Goal: Transaction & Acquisition: Purchase product/service

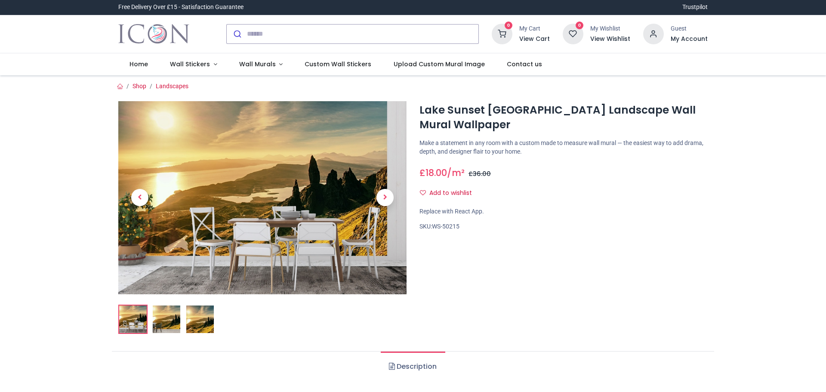
click at [211, 64] on link "Wall Stickers" at bounding box center [193, 64] width 69 height 22
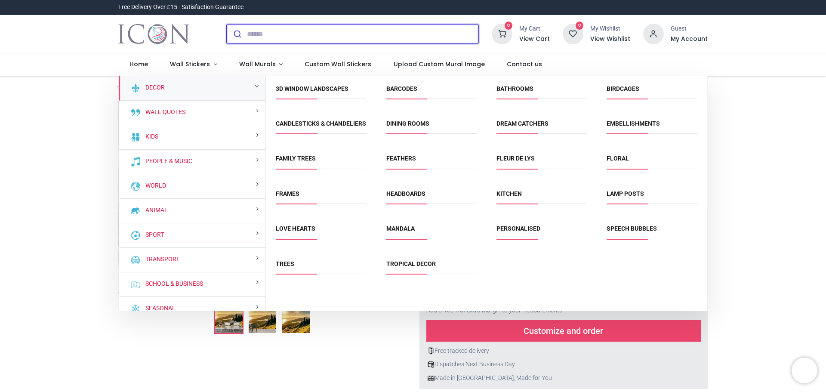
click at [253, 35] on input "search" at bounding box center [363, 34] width 232 height 19
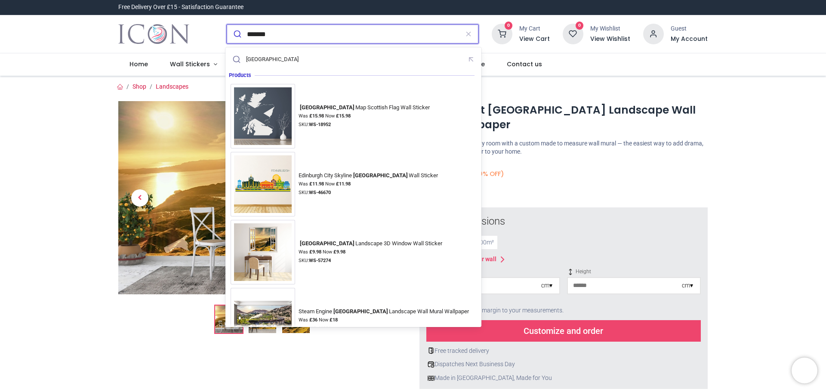
click at [251, 35] on input "*******" at bounding box center [353, 34] width 212 height 19
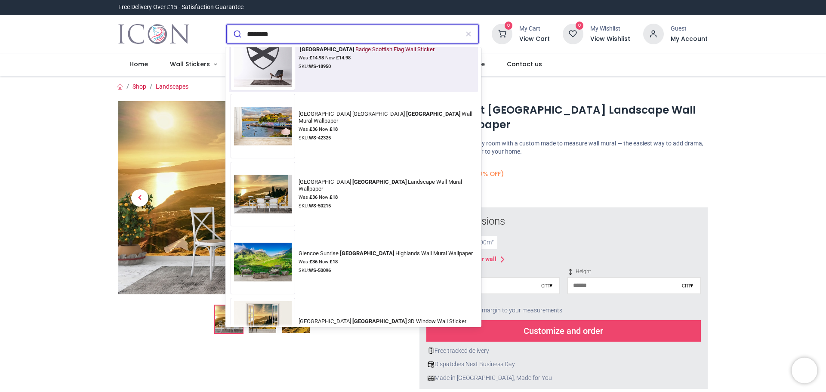
scroll to position [344, 0]
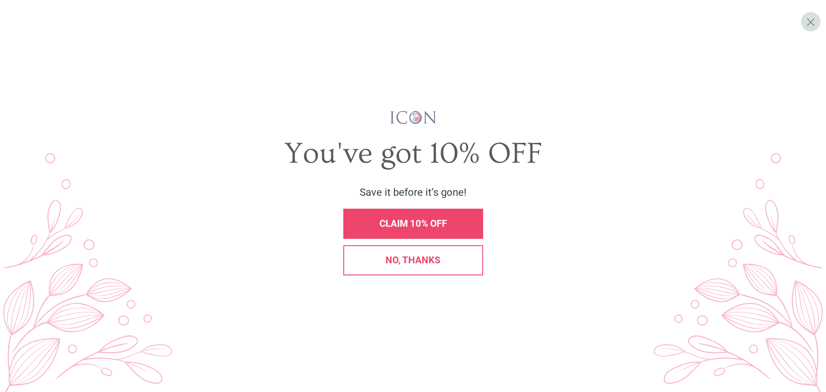
type input "********"
click at [412, 225] on span "CLAIM 10% OFF" at bounding box center [414, 223] width 68 height 11
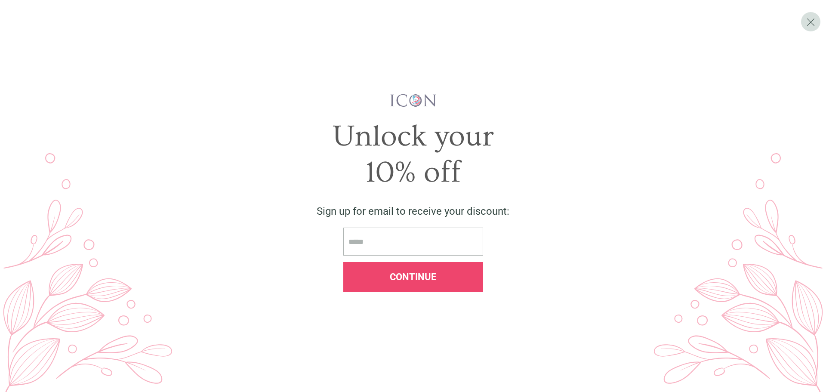
click at [374, 241] on input "email" at bounding box center [413, 242] width 140 height 28
type input "**********"
click at [412, 284] on div "Continue" at bounding box center [413, 277] width 140 height 30
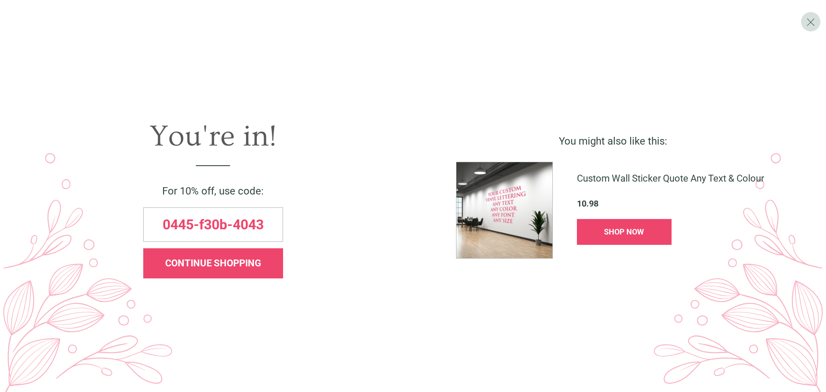
click at [231, 265] on span "CONTINUE SHOPPING" at bounding box center [213, 263] width 96 height 11
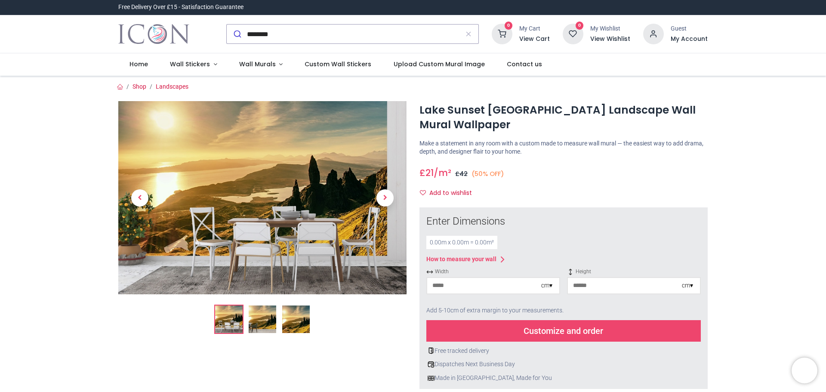
click at [474, 291] on input "number" at bounding box center [484, 285] width 114 height 15
type input "**"
click at [619, 288] on input "number" at bounding box center [625, 285] width 114 height 15
type input "**"
click at [566, 336] on div "Customize and order" at bounding box center [563, 331] width 275 height 22
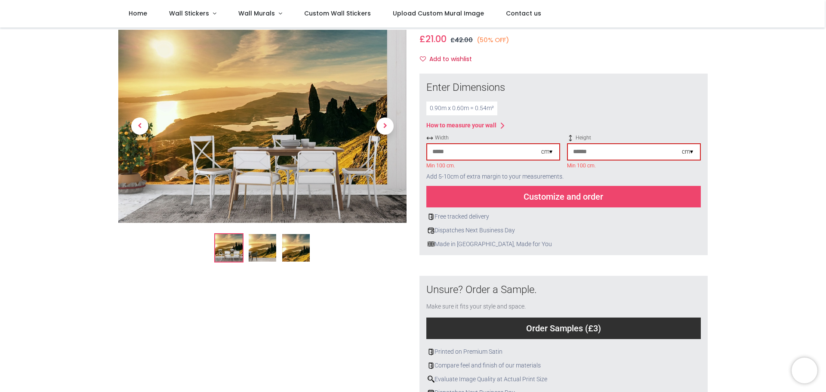
scroll to position [43, 0]
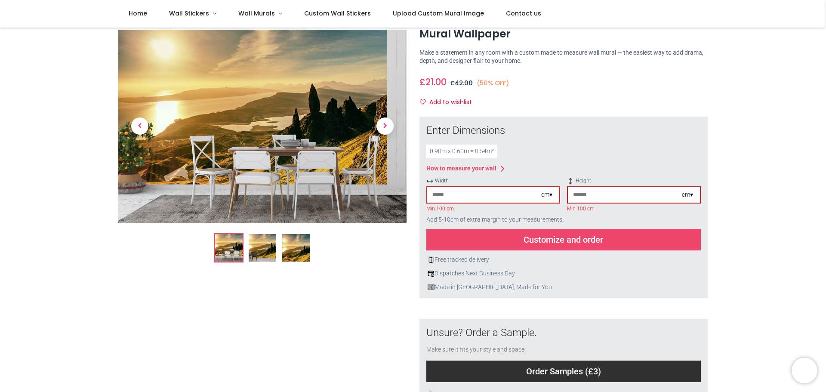
click at [442, 196] on input "**" at bounding box center [484, 194] width 114 height 15
type input "**"
click at [580, 198] on input "**" at bounding box center [625, 194] width 114 height 15
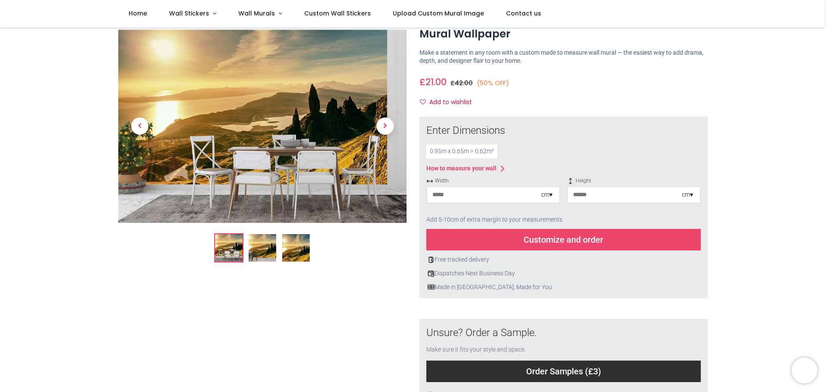
type input "**"
click at [581, 240] on div "Customize and order" at bounding box center [563, 240] width 275 height 22
click at [463, 195] on input "**" at bounding box center [484, 194] width 114 height 15
type input "*"
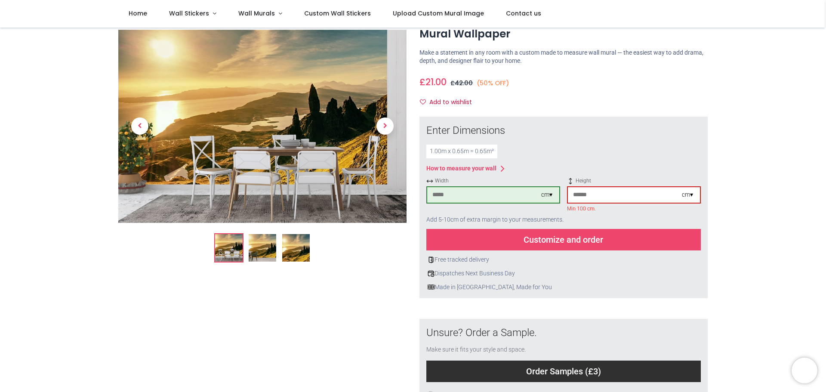
type input "***"
click at [584, 196] on input "**" at bounding box center [625, 194] width 114 height 15
type input "*"
type input "***"
click at [560, 240] on div "Customize and order" at bounding box center [563, 240] width 275 height 22
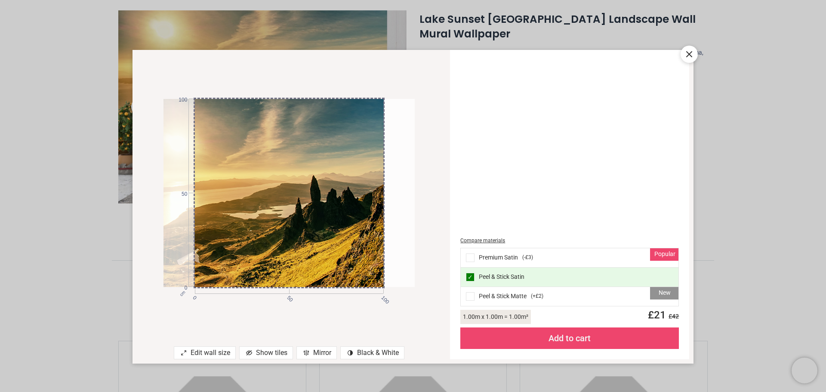
drag, startPoint x: 284, startPoint y: 210, endPoint x: 249, endPoint y: 206, distance: 35.5
click at [249, 206] on div at bounding box center [258, 193] width 251 height 188
click at [471, 298] on span at bounding box center [470, 296] width 9 height 9
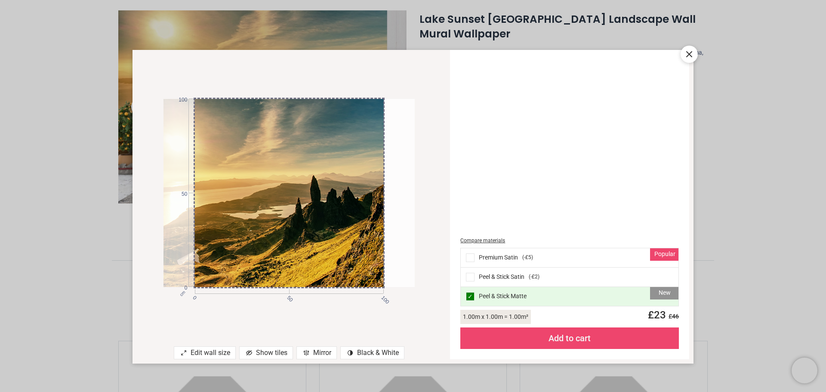
click at [469, 276] on span at bounding box center [470, 277] width 9 height 9
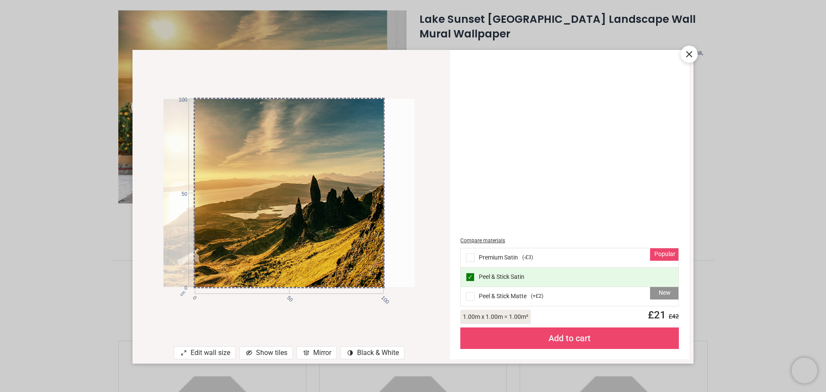
click at [567, 340] on div "Add to cart" at bounding box center [569, 338] width 219 height 22
click at [568, 339] on div "Add to cart" at bounding box center [569, 338] width 219 height 22
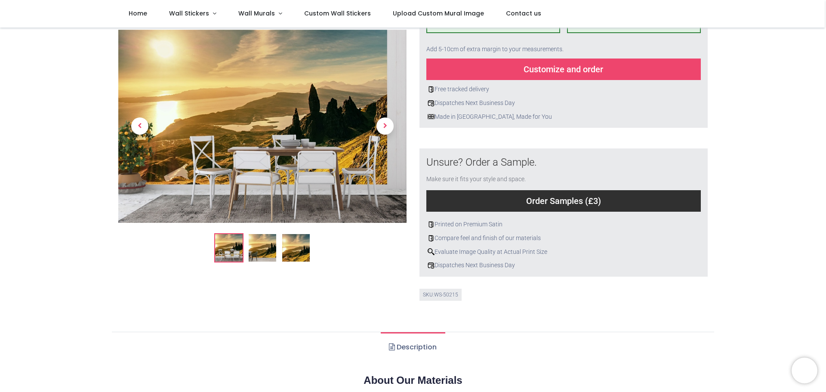
scroll to position [215, 0]
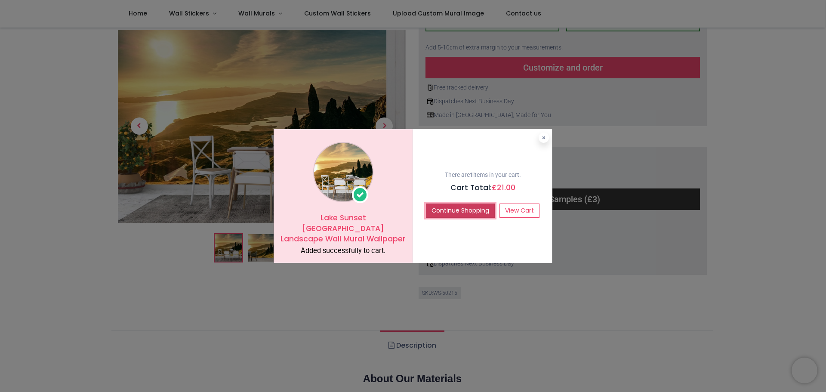
click at [462, 210] on button "Continue Shopping" at bounding box center [460, 211] width 69 height 15
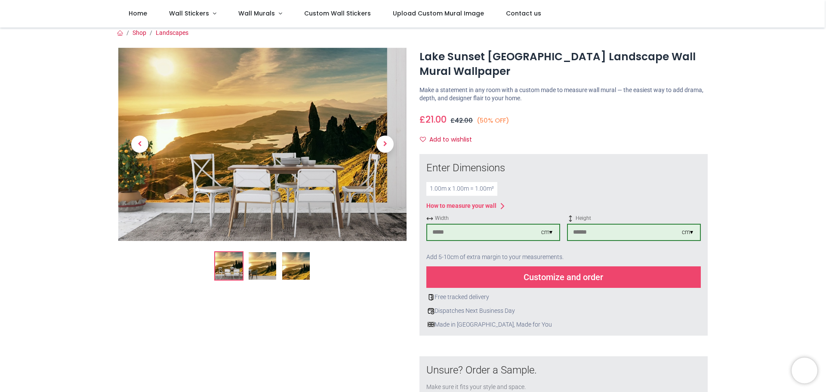
scroll to position [0, 0]
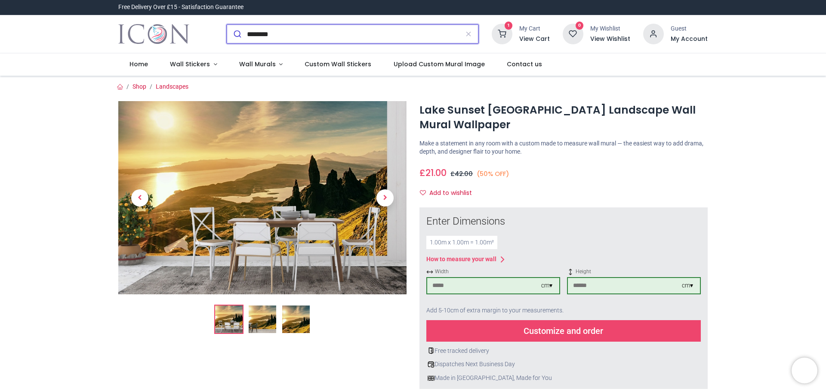
click at [234, 31] on icon "submit" at bounding box center [237, 34] width 9 height 9
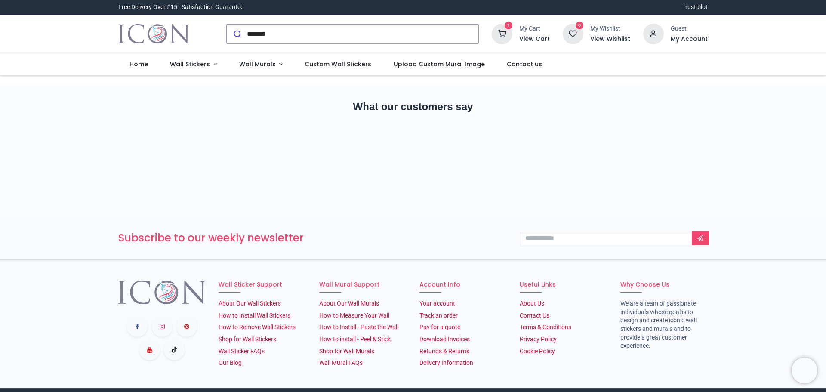
type input "********"
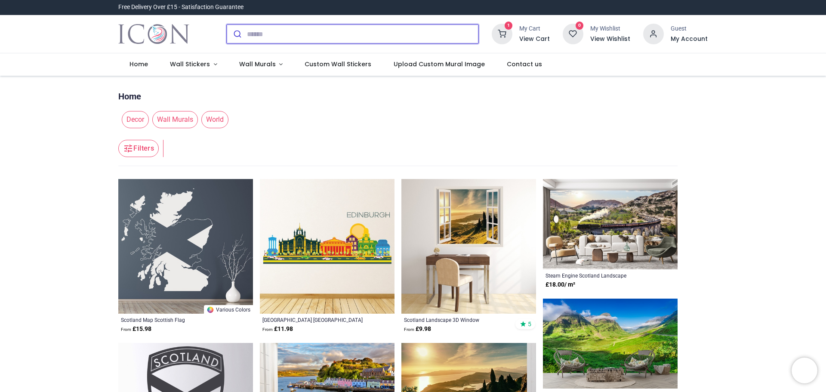
click at [258, 33] on input "search" at bounding box center [363, 34] width 232 height 19
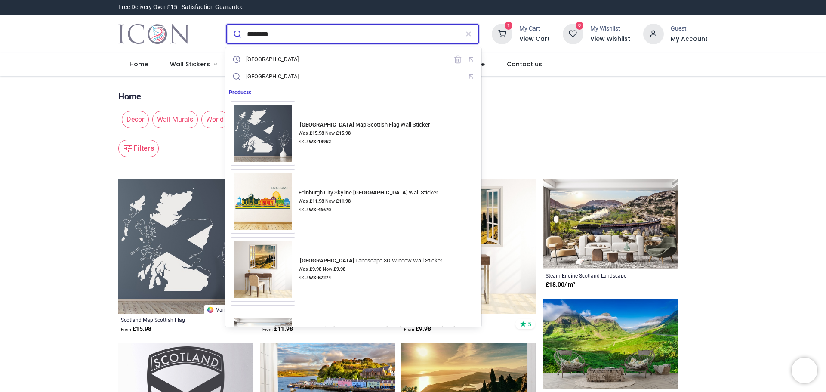
type input "********"
click at [556, 139] on header "Filters Filters" at bounding box center [397, 149] width 559 height 34
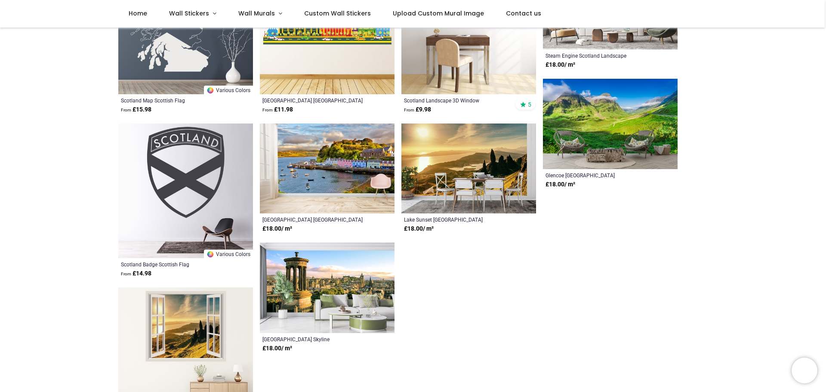
scroll to position [129, 0]
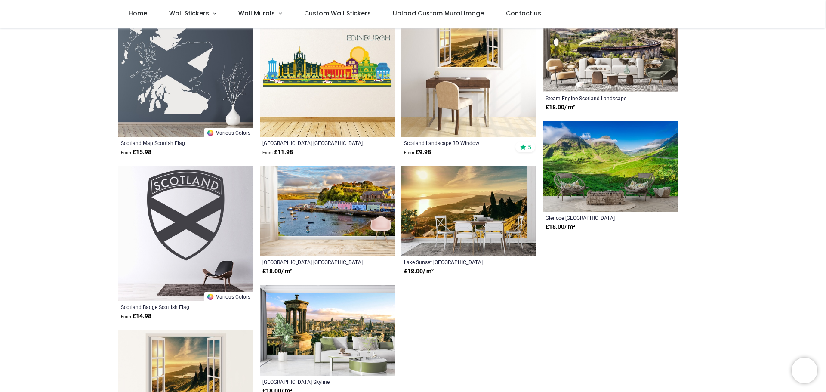
click at [326, 315] on img at bounding box center [327, 330] width 135 height 90
click at [621, 154] on img at bounding box center [610, 166] width 135 height 90
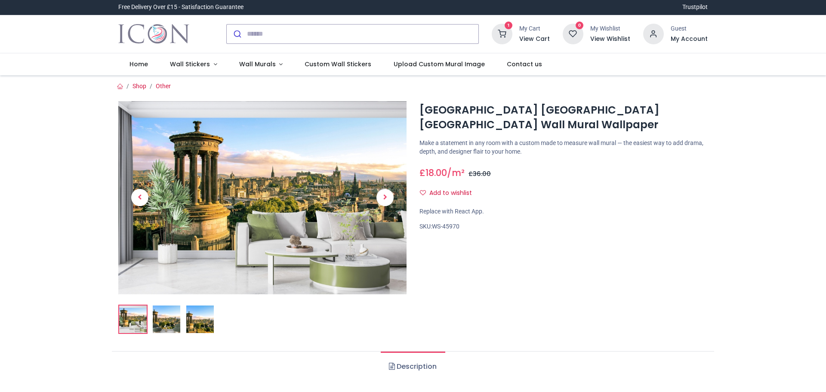
click at [278, 201] on img at bounding box center [262, 197] width 288 height 193
click at [512, 297] on div "Edinburgh City Skyline Scotland Wall Mural Wallpaper https://www.iconwallsticke…" at bounding box center [563, 221] width 301 height 240
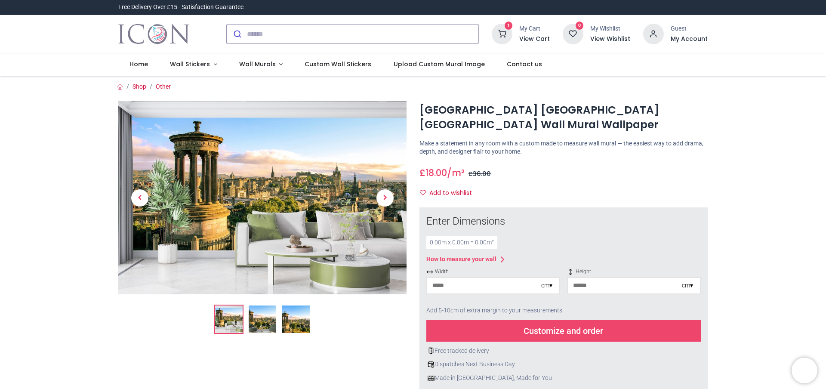
click at [497, 289] on input "number" at bounding box center [484, 285] width 114 height 15
type input "***"
click at [606, 279] on input "number" at bounding box center [625, 285] width 114 height 15
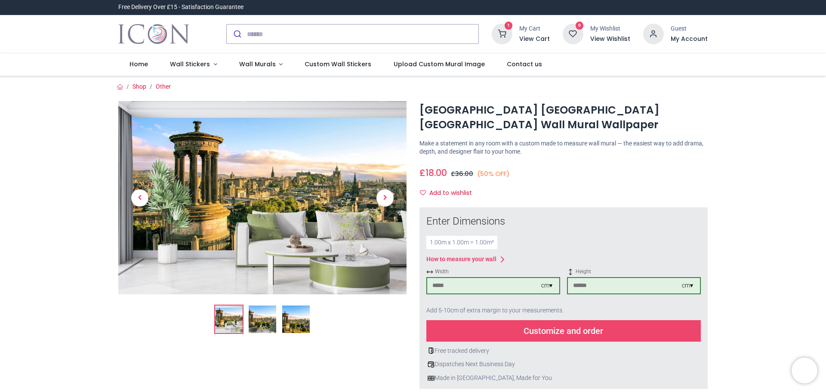
type input "***"
click at [571, 333] on div "Customize and order" at bounding box center [563, 331] width 275 height 22
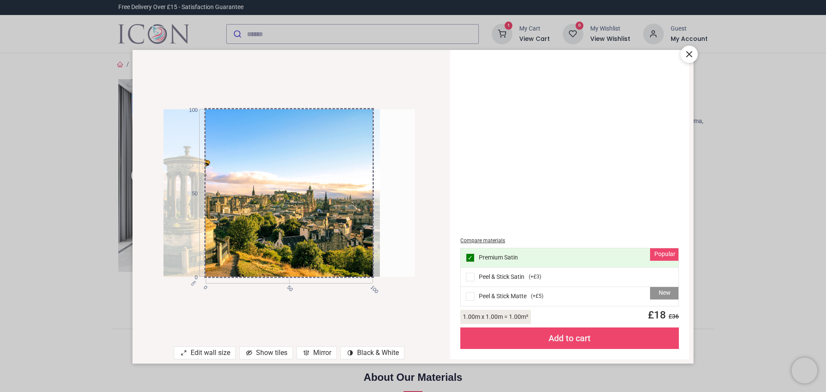
drag, startPoint x: 308, startPoint y: 206, endPoint x: 273, endPoint y: 209, distance: 35.0
click at [273, 209] on div at bounding box center [254, 192] width 251 height 167
click at [689, 52] on icon at bounding box center [689, 54] width 10 height 10
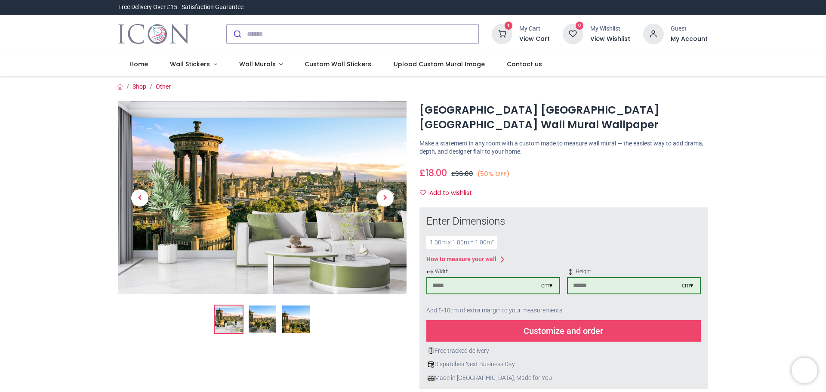
click at [507, 31] on icon at bounding box center [502, 34] width 21 height 21
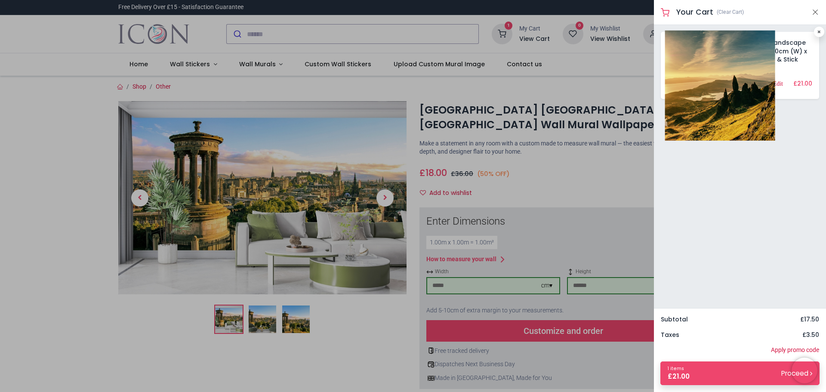
click at [686, 55] on img at bounding box center [720, 86] width 110 height 110
click at [714, 95] on img at bounding box center [720, 86] width 110 height 110
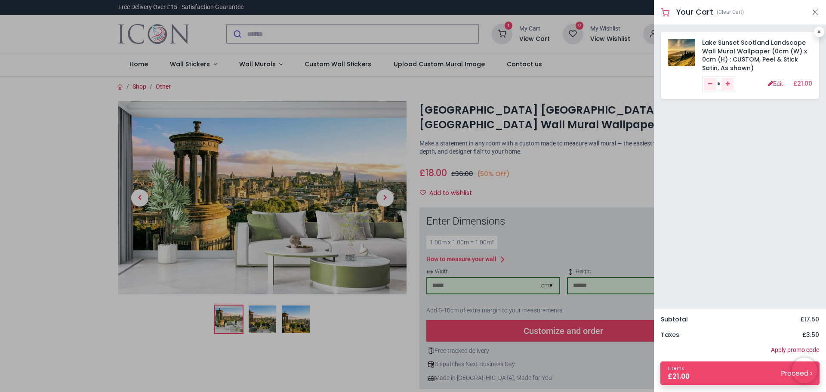
click at [543, 178] on div at bounding box center [413, 196] width 826 height 392
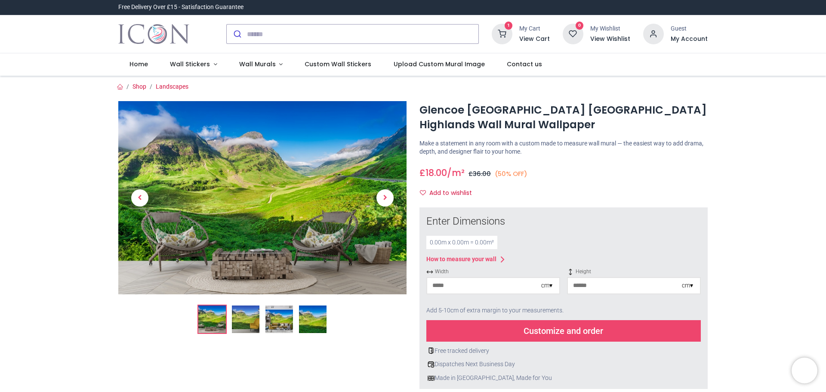
click at [491, 289] on input "number" at bounding box center [484, 285] width 114 height 15
type input "***"
click at [586, 284] on input "number" at bounding box center [625, 285] width 114 height 15
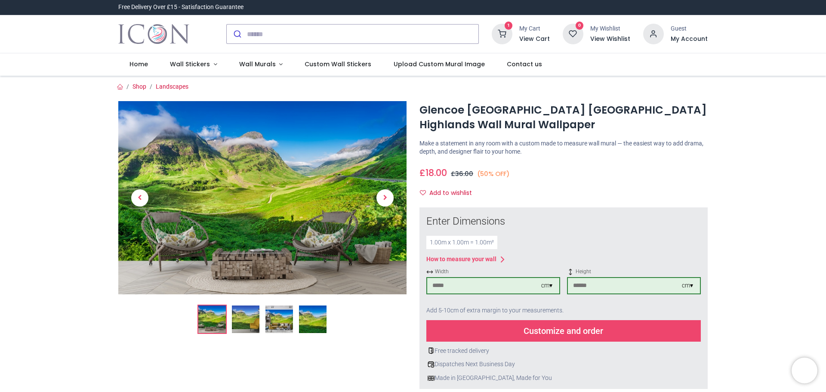
type input "***"
click at [558, 331] on div "Customize and order" at bounding box center [563, 331] width 275 height 22
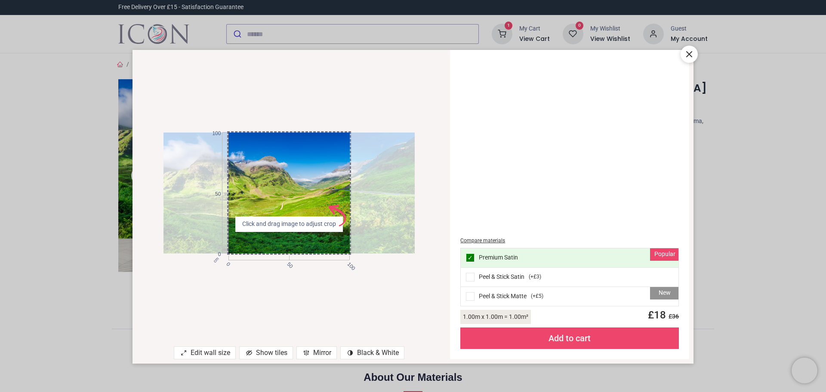
click at [243, 299] on div "cm 0 50 100 0 50 100 Click and drag image to adjust crop AdobeStock_640592395 .…" at bounding box center [290, 193] width 314 height 269
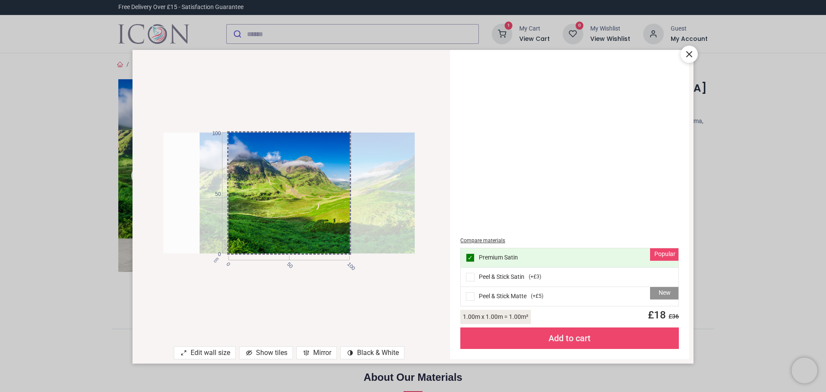
drag, startPoint x: 271, startPoint y: 185, endPoint x: 306, endPoint y: 175, distance: 37.3
click at [306, 175] on div at bounding box center [325, 193] width 251 height 121
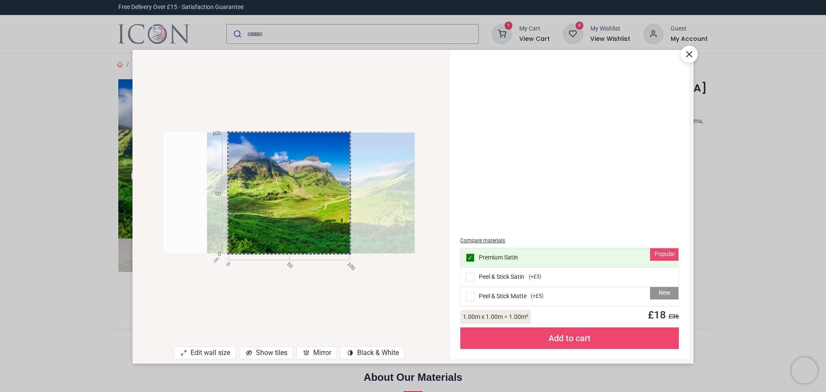
drag, startPoint x: 283, startPoint y: 207, endPoint x: 290, endPoint y: 206, distance: 7.4
click at [290, 206] on div at bounding box center [332, 193] width 251 height 121
click at [378, 303] on div "cm 0 50 100 0 50 100" at bounding box center [290, 193] width 314 height 269
click at [578, 333] on div "Add to cart" at bounding box center [569, 338] width 219 height 22
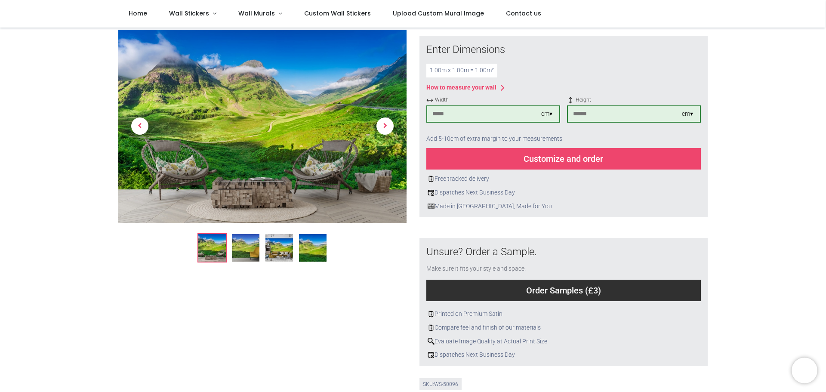
scroll to position [129, 0]
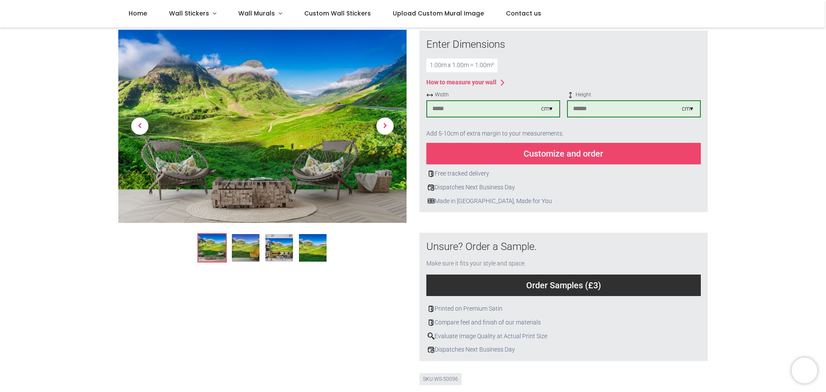
drag, startPoint x: 534, startPoint y: 148, endPoint x: 534, endPoint y: 152, distance: 4.8
click at [534, 152] on div "Customize and order" at bounding box center [563, 154] width 275 height 22
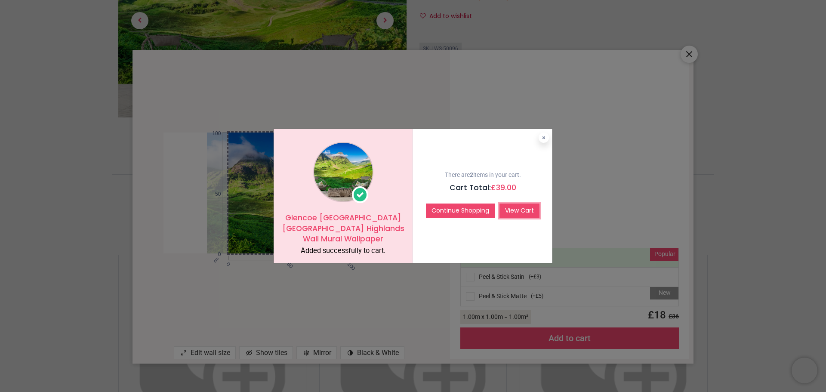
click at [530, 210] on link "View Cart" at bounding box center [520, 211] width 40 height 15
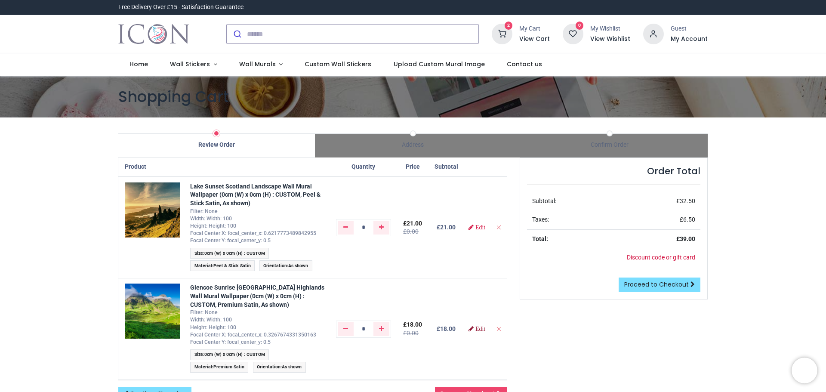
click at [479, 329] on span "Edit" at bounding box center [481, 329] width 10 height 6
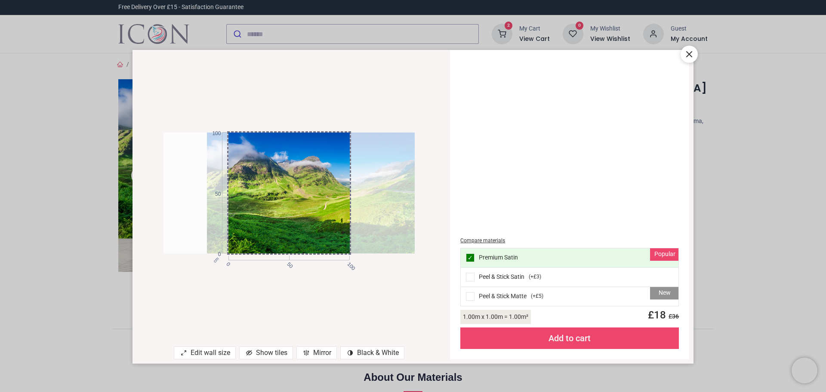
click at [470, 279] on span at bounding box center [470, 277] width 9 height 9
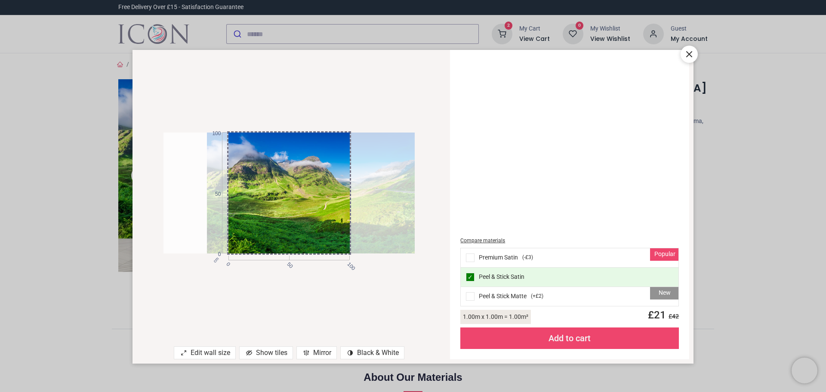
click at [469, 254] on span at bounding box center [470, 257] width 9 height 9
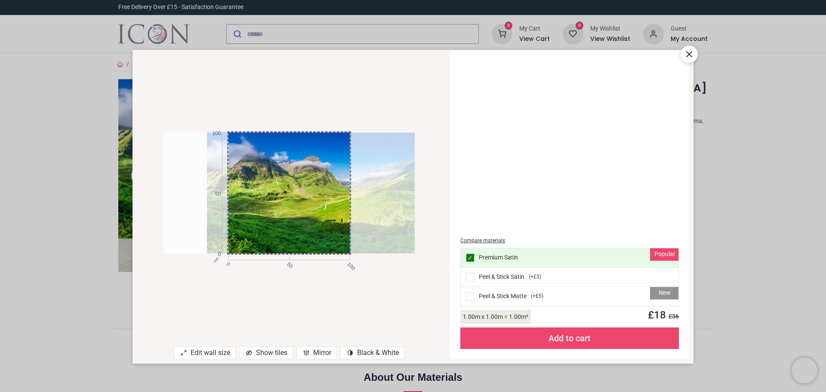
click at [472, 277] on span at bounding box center [470, 277] width 9 height 9
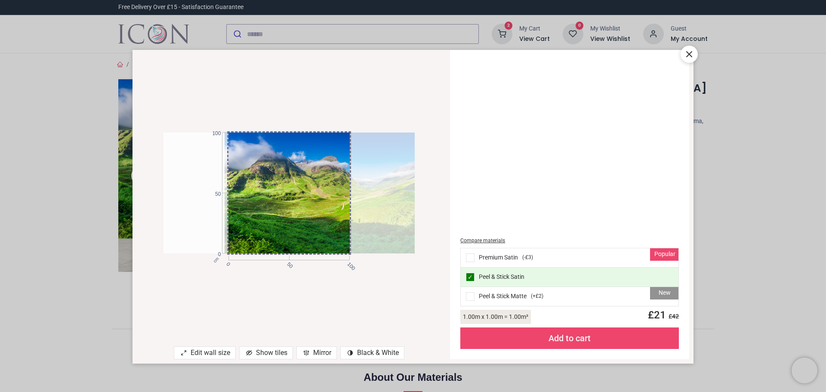
drag, startPoint x: 318, startPoint y: 220, endPoint x: 349, endPoint y: 230, distance: 32.1
click at [349, 230] on div at bounding box center [350, 193] width 251 height 121
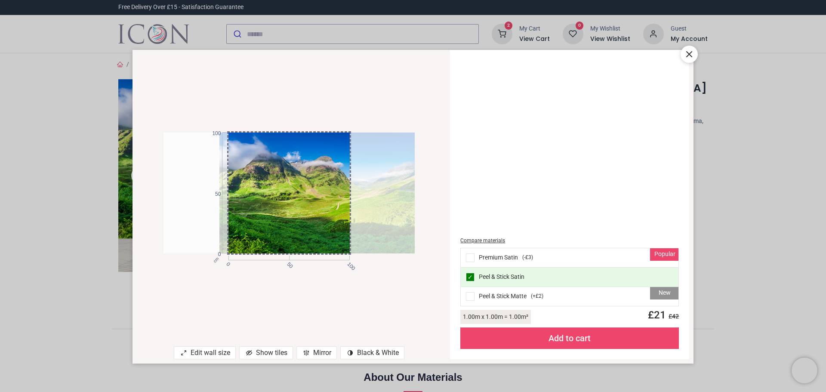
drag, startPoint x: 303, startPoint y: 222, endPoint x: 297, endPoint y: 222, distance: 5.2
click at [297, 222] on div at bounding box center [344, 193] width 251 height 121
click at [574, 341] on div "Add to cart" at bounding box center [569, 338] width 219 height 22
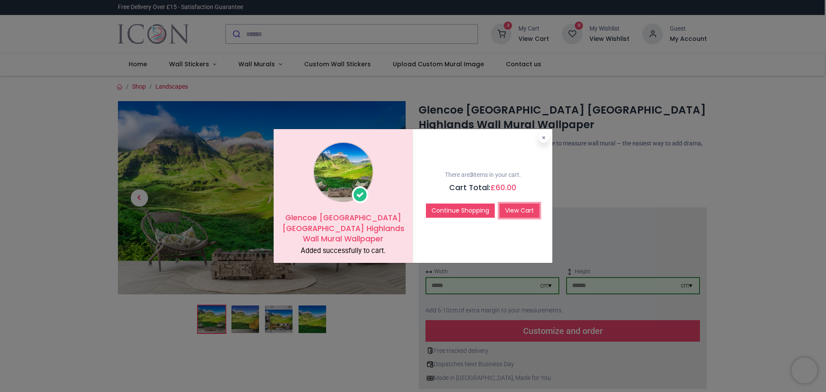
click at [513, 208] on link "View Cart" at bounding box center [520, 211] width 40 height 15
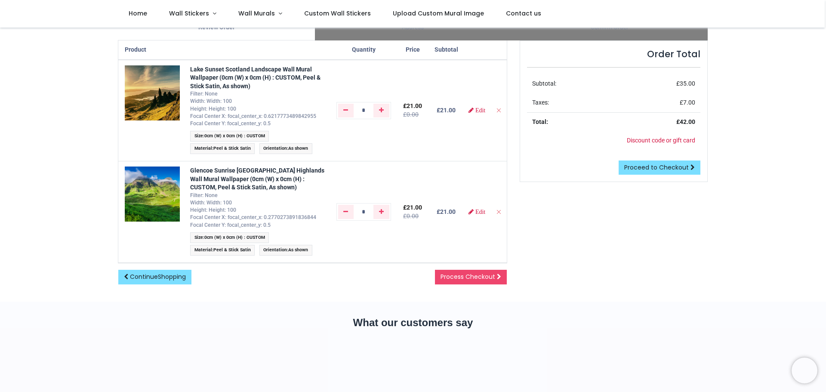
scroll to position [26, 0]
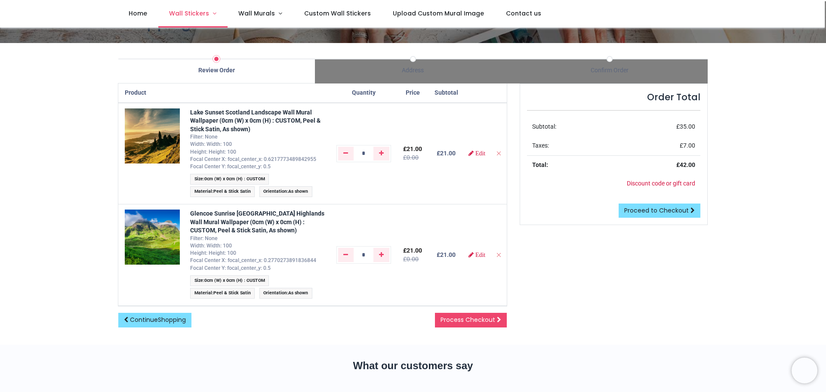
click at [193, 11] on span "Wall Stickers" at bounding box center [189, 13] width 40 height 9
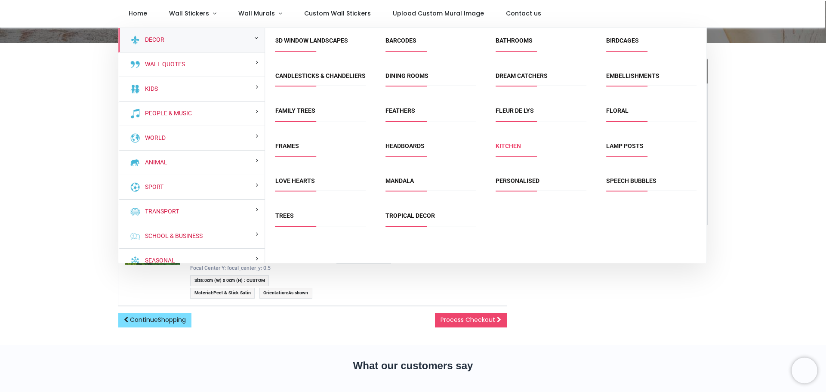
click at [517, 149] on link "Kitchen" at bounding box center [508, 145] width 25 height 7
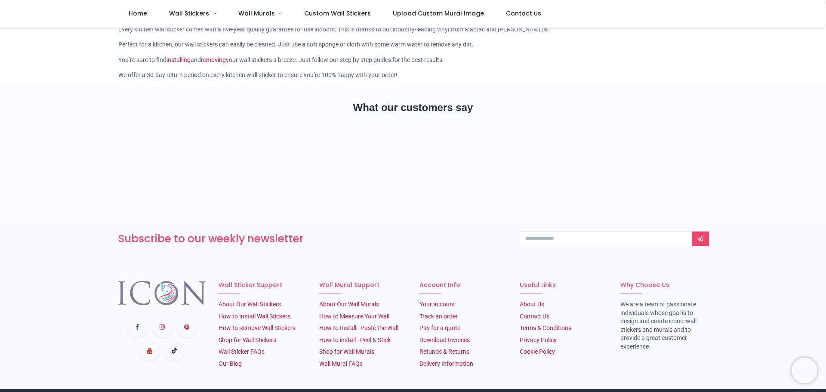
scroll to position [172, 0]
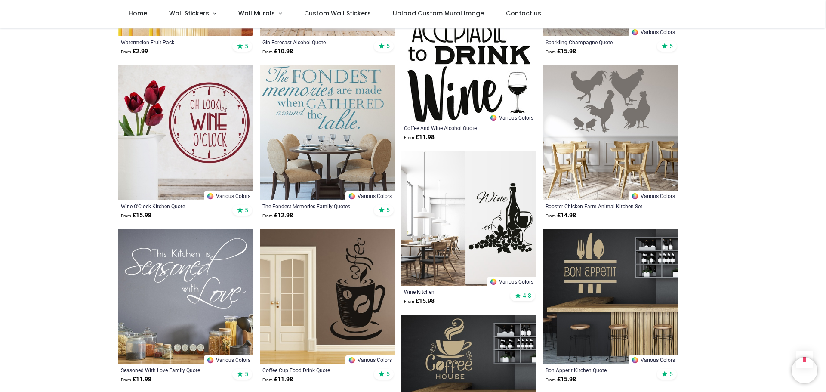
scroll to position [2281, 0]
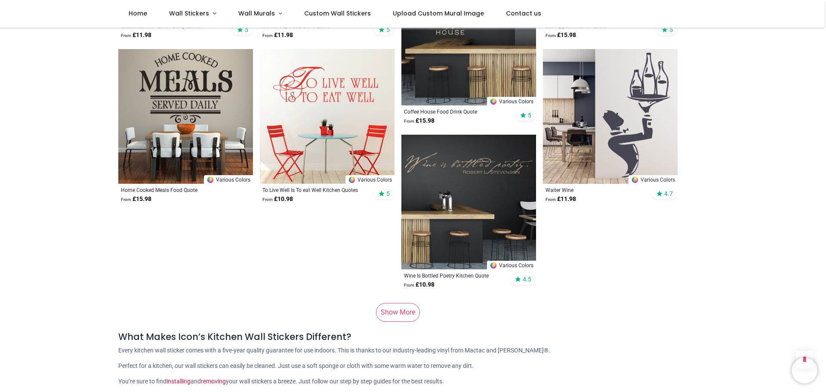
click at [399, 308] on link "Show More" at bounding box center [398, 312] width 44 height 19
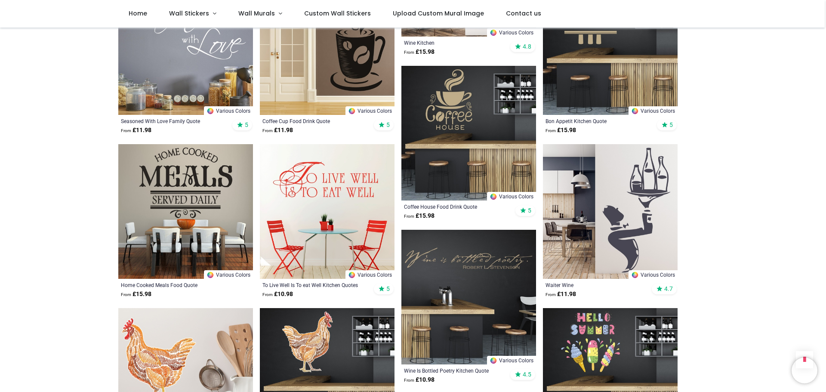
scroll to position [2324, 0]
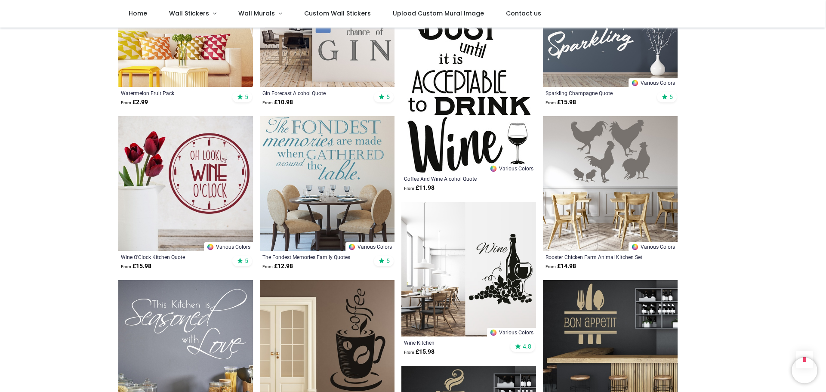
scroll to position [1862, 0]
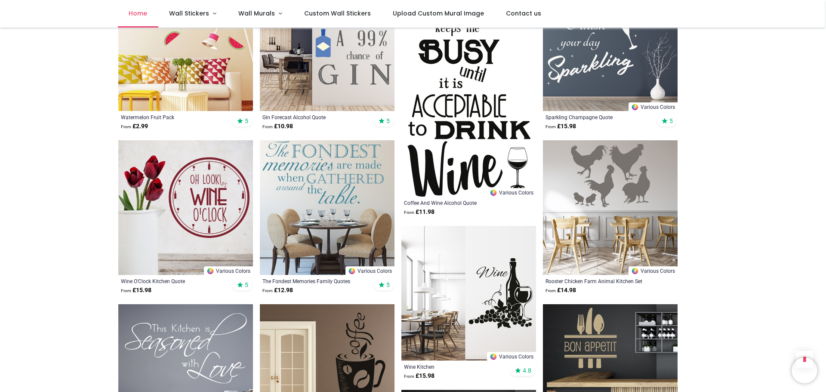
click at [135, 12] on span "Home" at bounding box center [138, 13] width 19 height 9
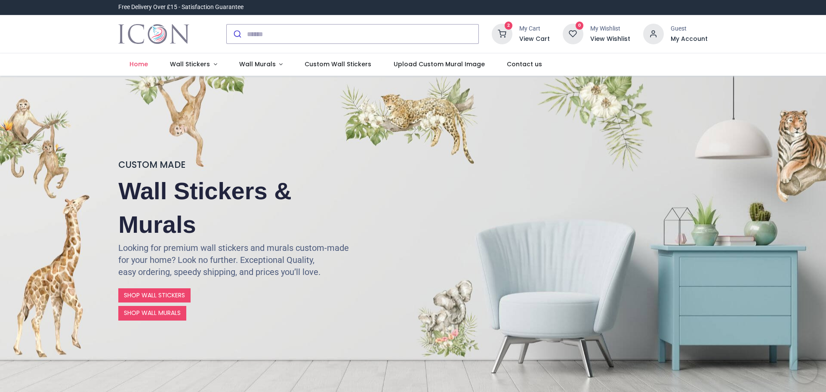
click at [505, 34] on icon at bounding box center [502, 34] width 21 height 21
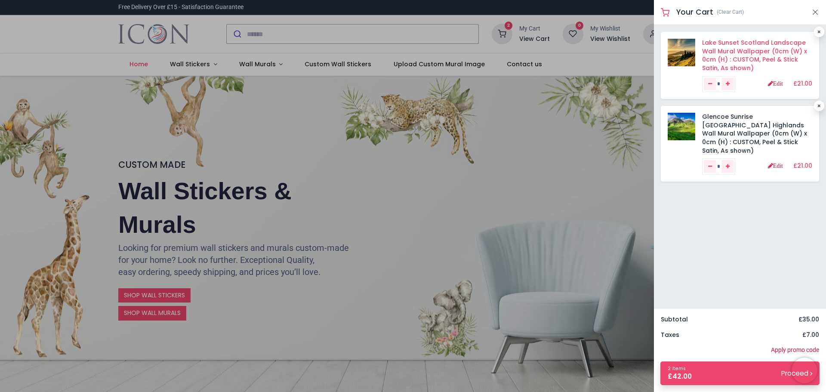
click at [717, 52] on link "Lake Sunset Scotland Landscape Wall Mural Wallpaper (0cm (W) x 0cm (H) : CUSTOM…" at bounding box center [754, 55] width 105 height 34
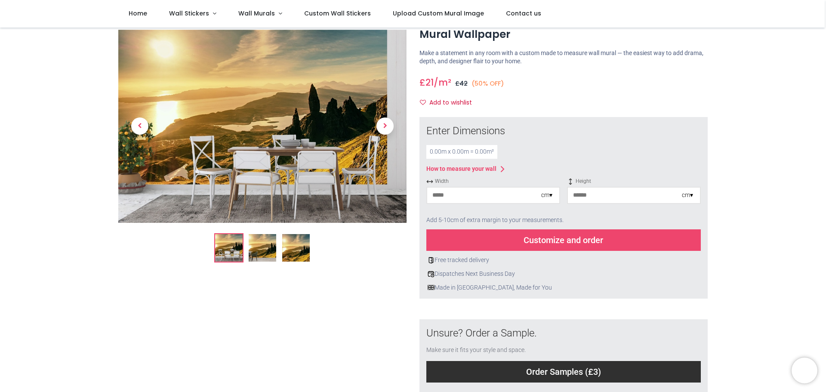
scroll to position [43, 0]
click at [549, 195] on div "cm ▾" at bounding box center [546, 195] width 11 height 9
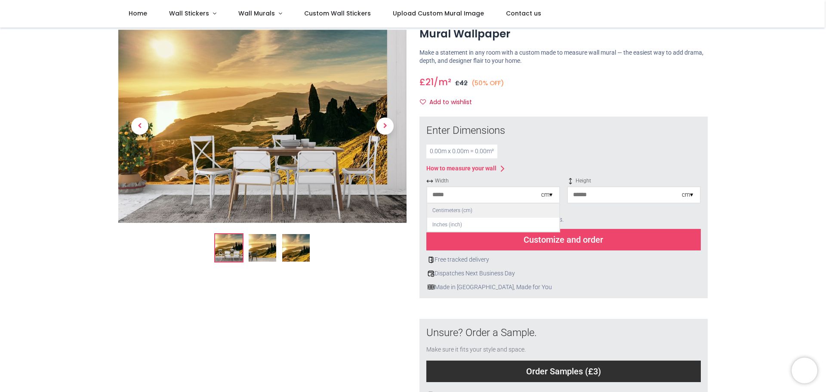
click at [477, 210] on div "Centimeters (cm)" at bounding box center [493, 211] width 132 height 14
click at [632, 219] on div "Add 5-10cm of extra margin to your measurements." at bounding box center [563, 219] width 275 height 19
click at [469, 195] on input "number" at bounding box center [484, 194] width 114 height 15
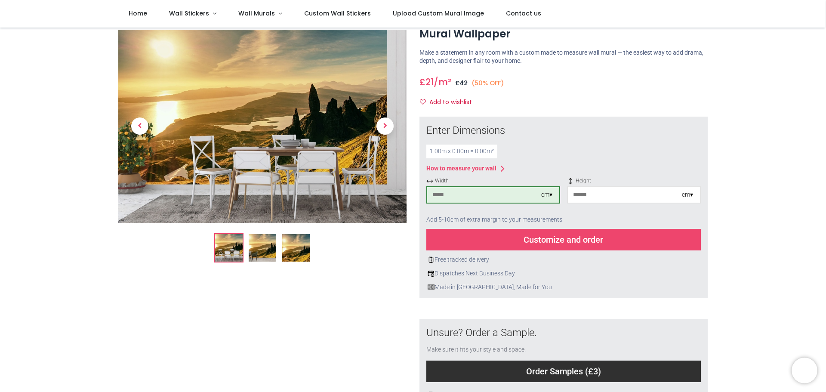
type input "***"
click at [603, 198] on input "number" at bounding box center [625, 194] width 114 height 15
type input "***"
click at [589, 215] on div "Add 5-10cm of extra margin to your measurements." at bounding box center [563, 219] width 275 height 19
click at [565, 241] on div "Customize and order" at bounding box center [563, 240] width 275 height 22
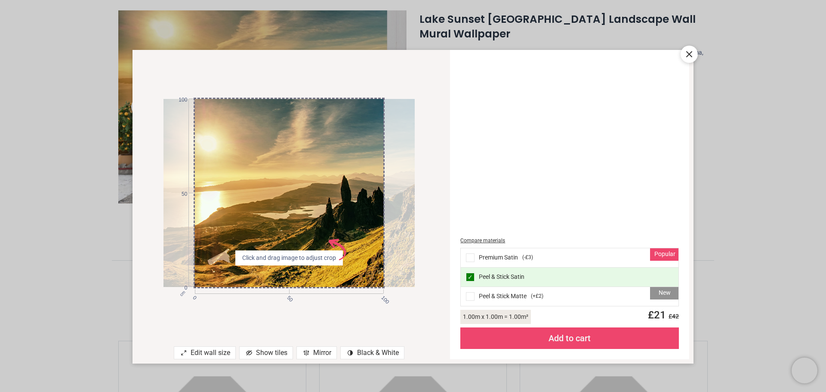
click at [689, 54] on icon at bounding box center [689, 54] width 5 height 5
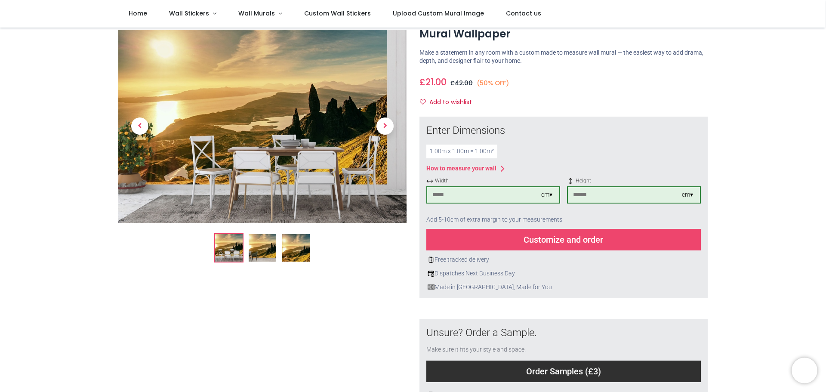
scroll to position [0, 0]
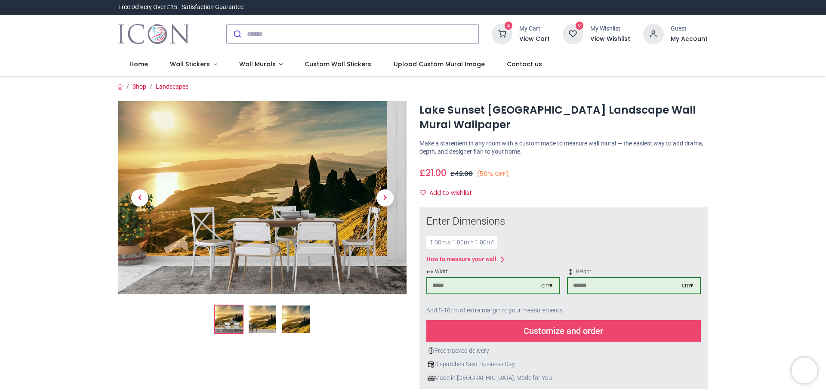
click at [653, 32] on icon at bounding box center [653, 34] width 21 height 21
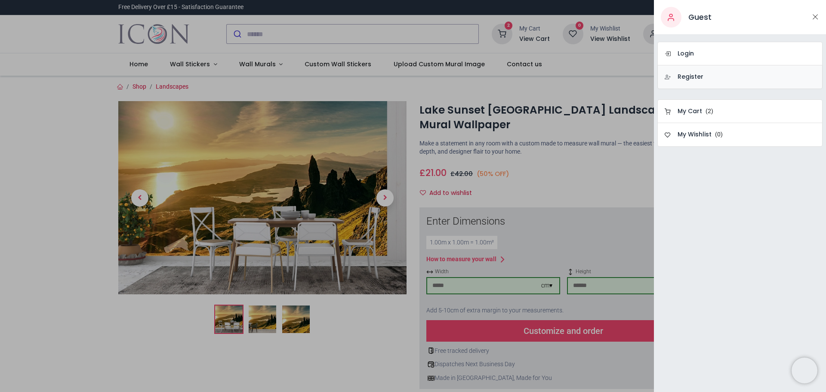
click at [695, 74] on h6 "Register" at bounding box center [691, 77] width 26 height 9
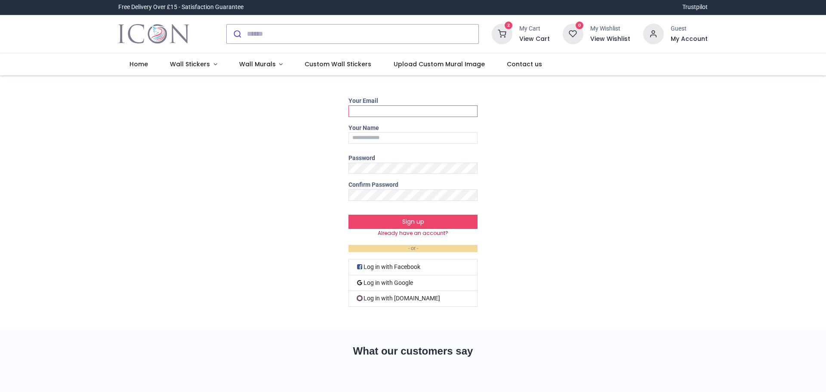
click at [397, 111] on input "Your Email" at bounding box center [413, 111] width 129 height 12
type input "**********"
click at [409, 139] on input "Your Name" at bounding box center [413, 138] width 129 height 12
type input "**********"
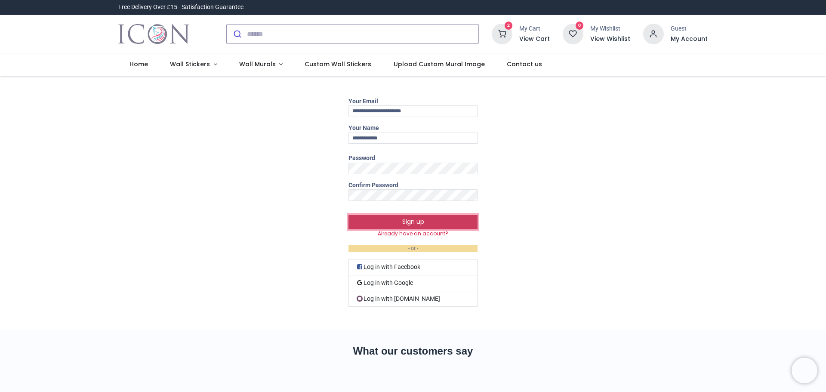
click at [411, 224] on button "Sign up" at bounding box center [413, 222] width 129 height 15
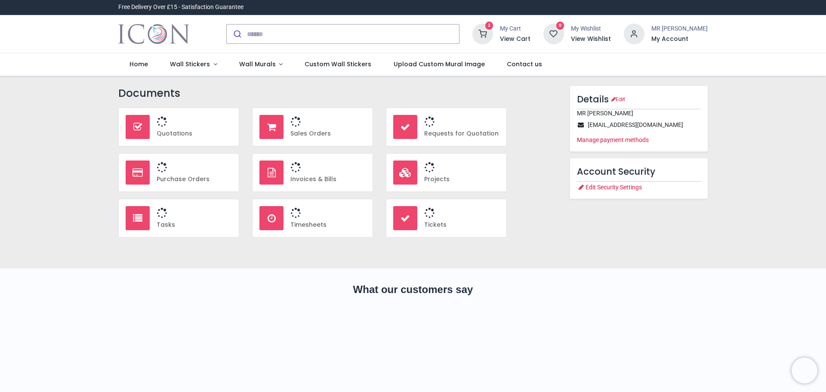
type input "**********"
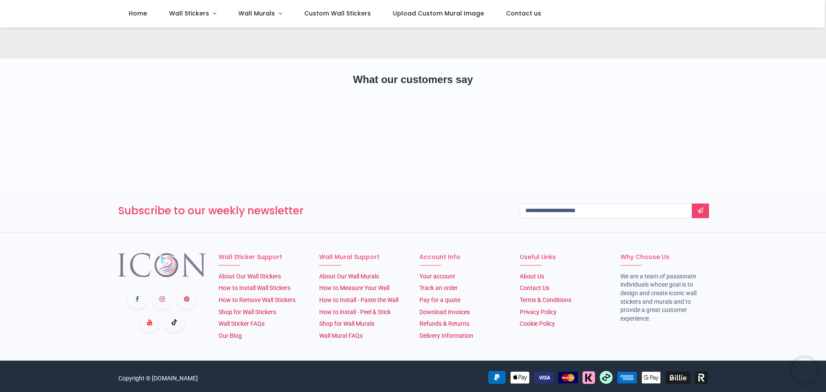
scroll to position [167, 0]
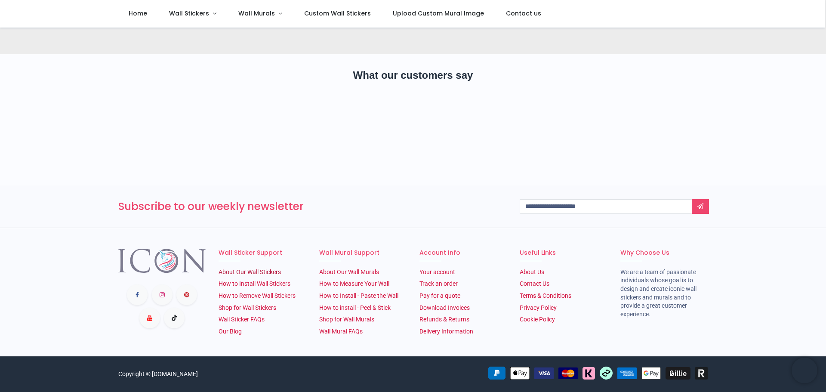
click at [235, 272] on link "About Our Wall Stickers" at bounding box center [250, 272] width 62 height 7
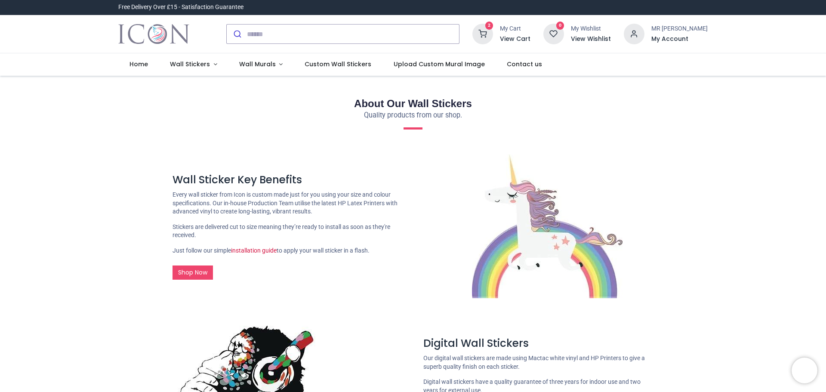
type input "**********"
click at [252, 249] on link "installation guide" at bounding box center [254, 250] width 46 height 7
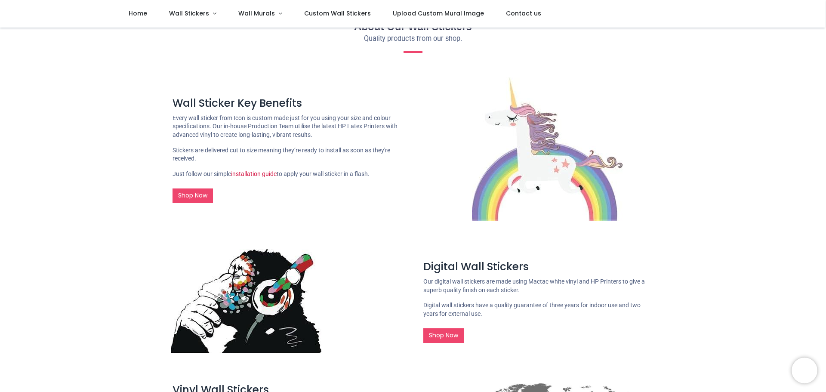
scroll to position [86, 0]
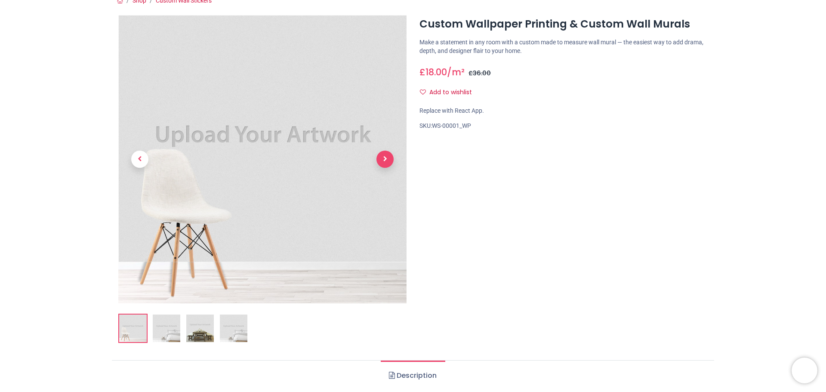
scroll to position [86, 0]
click at [387, 158] on link at bounding box center [385, 159] width 43 height 202
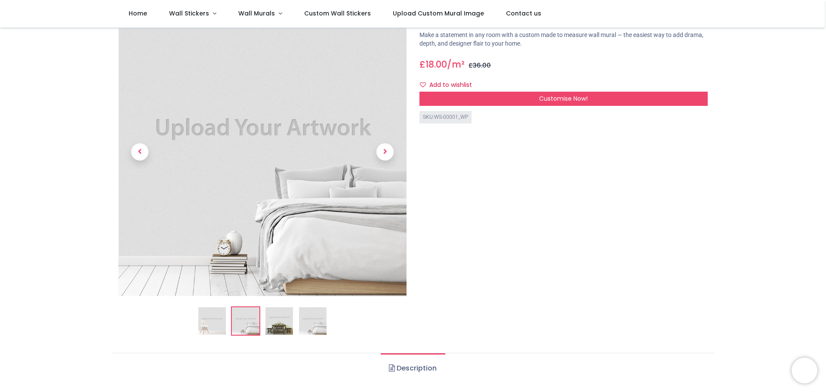
scroll to position [0, 0]
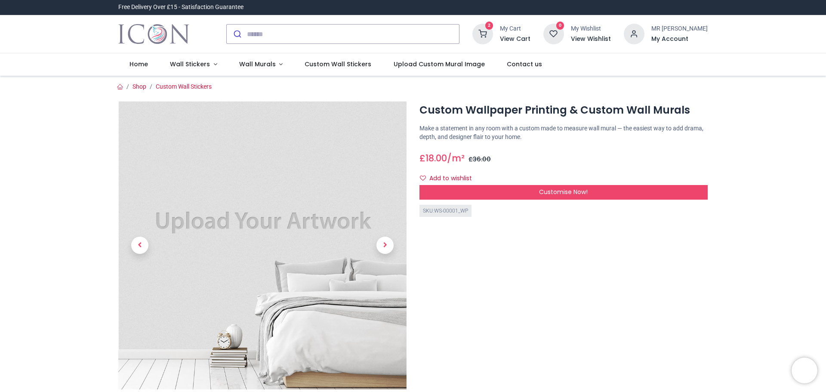
type input "**********"
click at [227, 224] on img at bounding box center [262, 245] width 288 height 288
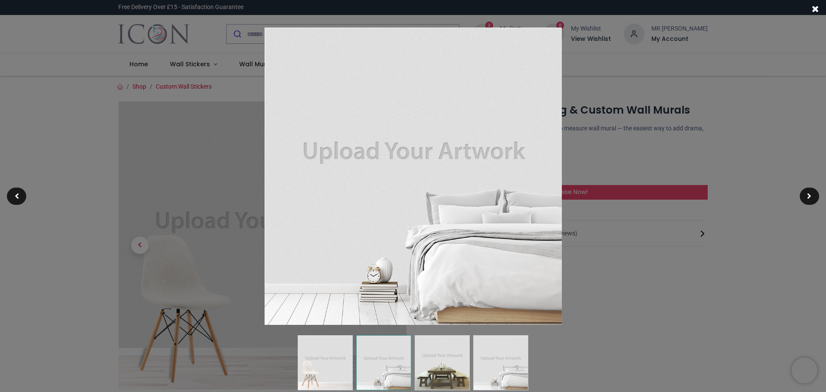
click at [361, 211] on img at bounding box center [413, 176] width 297 height 297
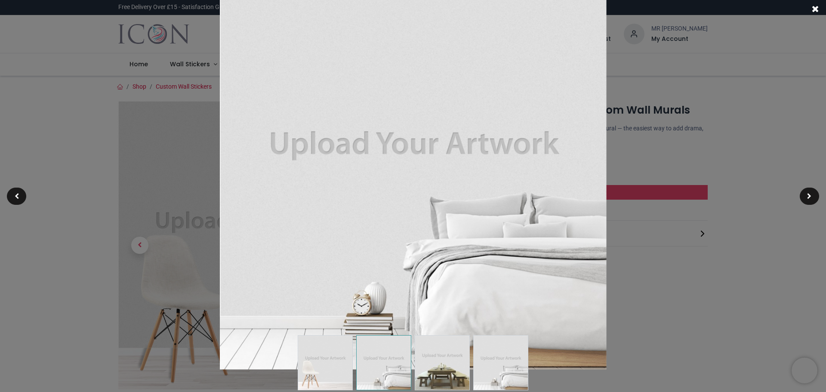
click at [361, 211] on img at bounding box center [413, 176] width 386 height 386
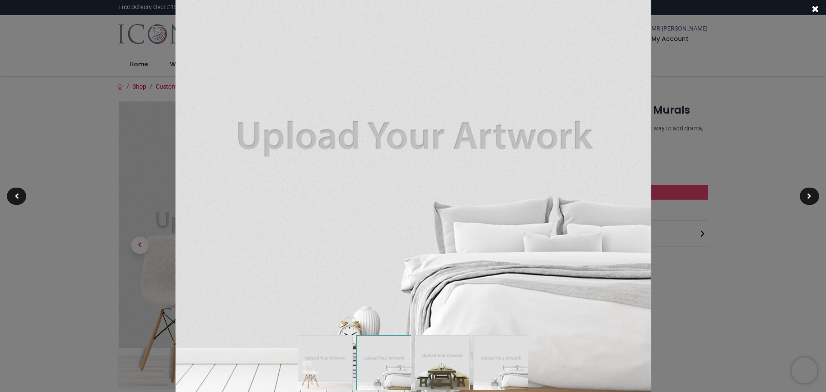
click at [82, 211] on div at bounding box center [413, 196] width 826 height 392
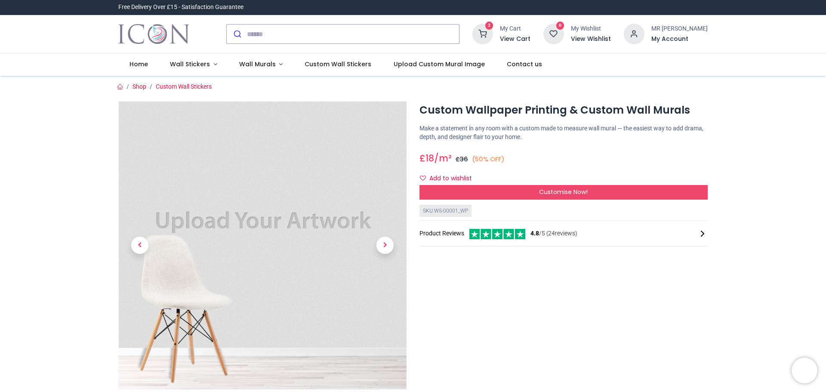
click at [279, 238] on img at bounding box center [262, 245] width 288 height 288
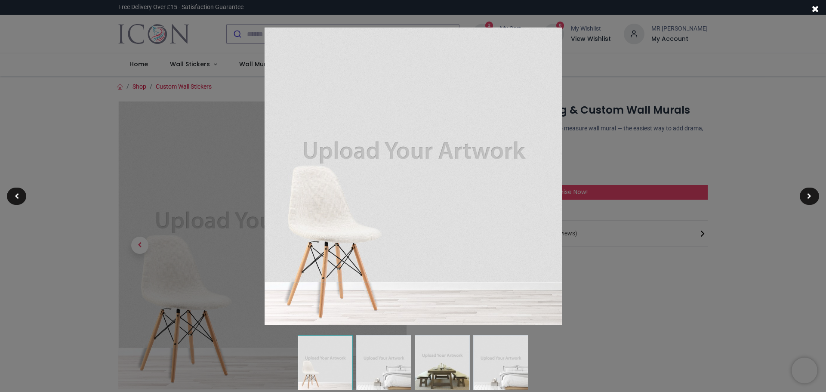
click at [751, 221] on div at bounding box center [413, 196] width 826 height 392
